Goal: Information Seeking & Learning: Learn about a topic

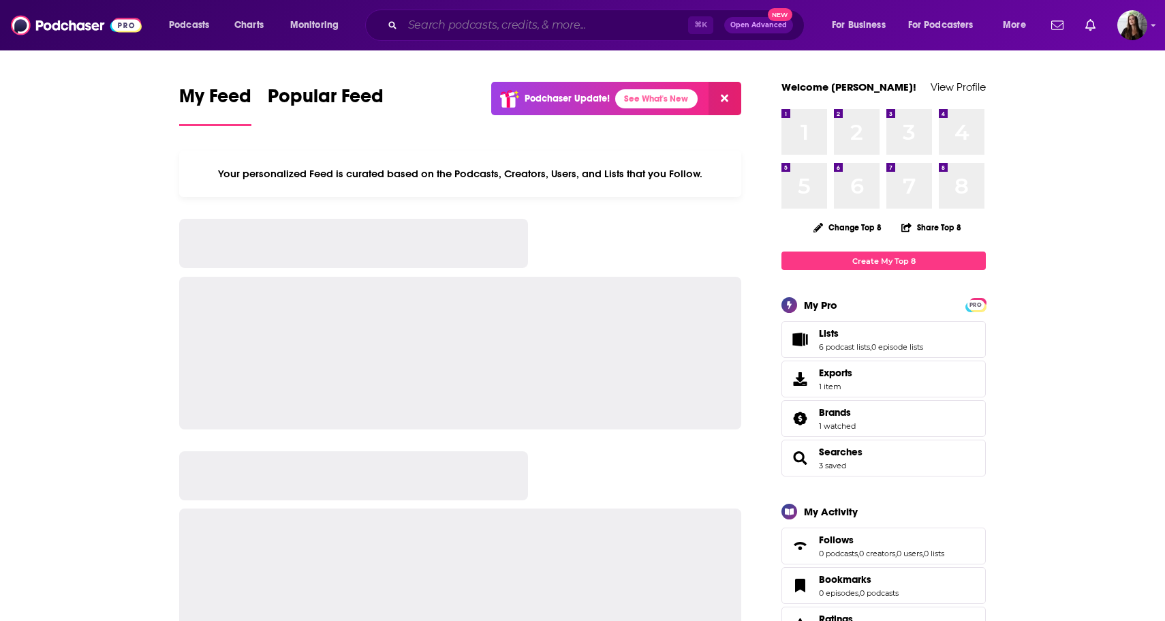
click at [484, 26] on input "Search podcasts, credits, & more..." at bounding box center [545, 25] width 285 height 22
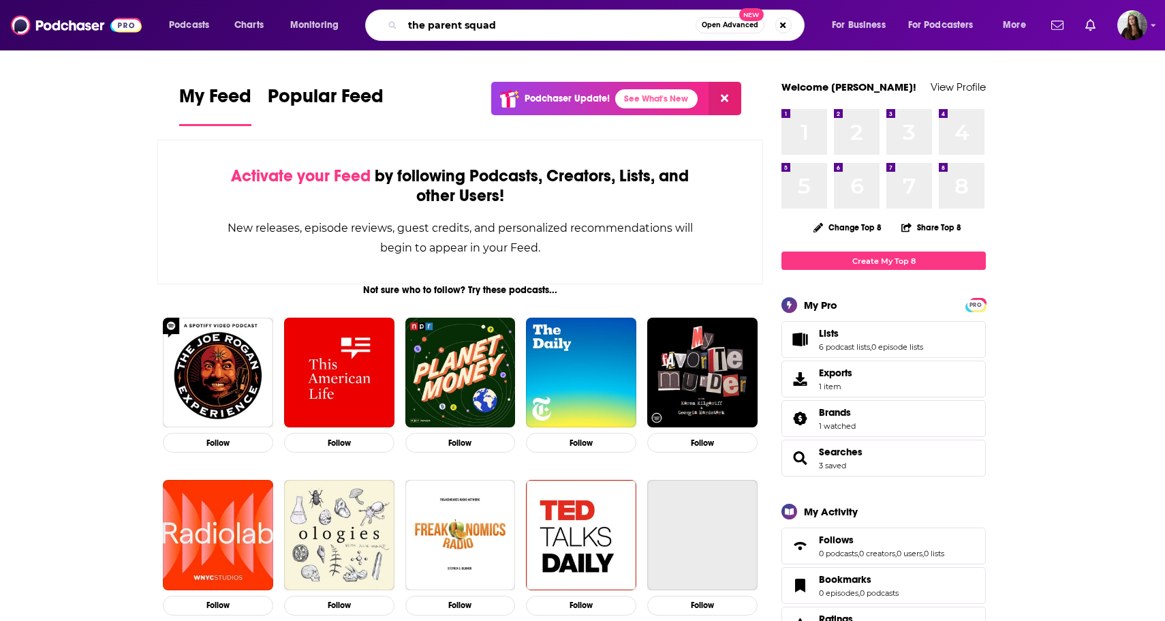
type input "the parent squad"
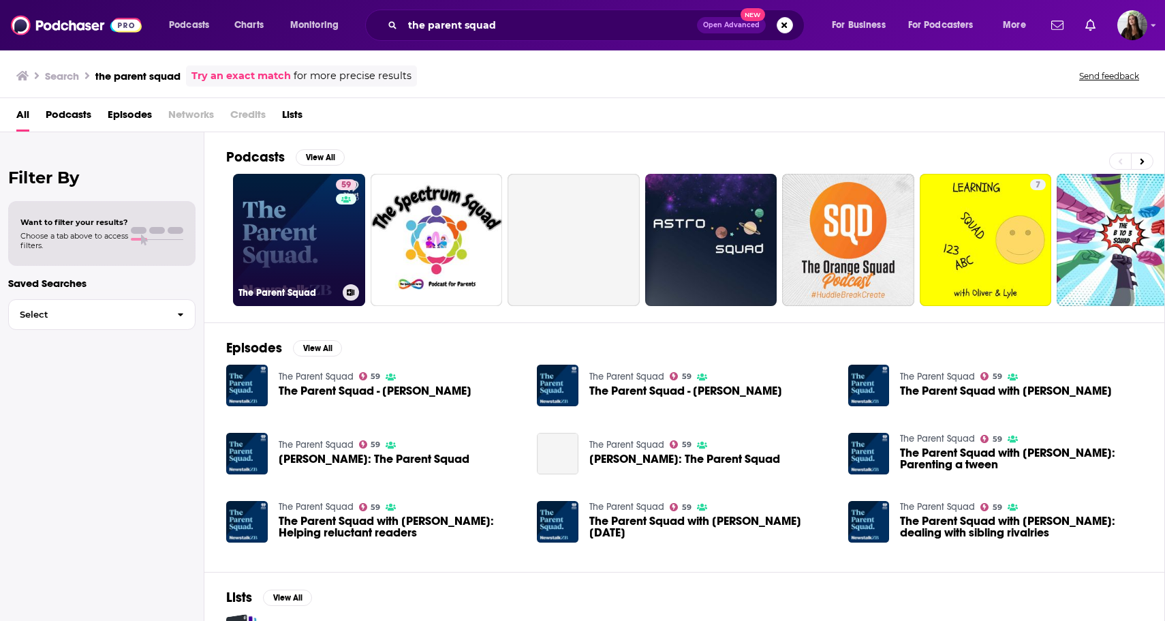
click at [318, 230] on link "59 The Parent Squad" at bounding box center [299, 240] width 132 height 132
